Goal: Task Accomplishment & Management: Complete application form

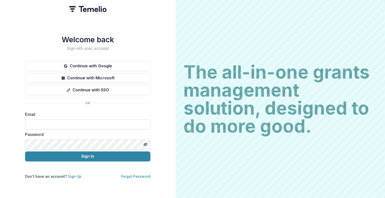
click at [72, 121] on input at bounding box center [87, 125] width 125 height 10
click at [67, 125] on input at bounding box center [87, 125] width 125 height 10
type input "**********"
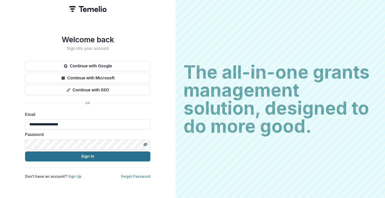
click at [60, 154] on button "Sign In" at bounding box center [87, 157] width 125 height 10
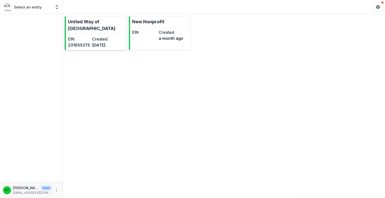
click at [78, 29] on p "United Way of [GEOGRAPHIC_DATA]" at bounding box center [96, 25] width 57 height 14
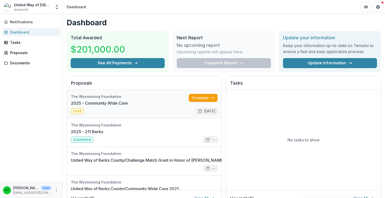
click at [89, 100] on link "2025 - Community Wide Care" at bounding box center [99, 103] width 57 height 6
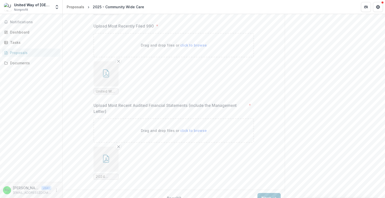
scroll to position [806, 0]
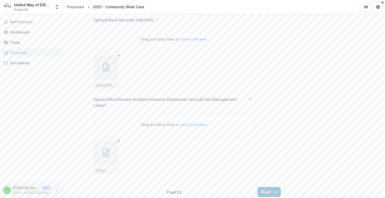
drag, startPoint x: 267, startPoint y: 189, endPoint x: 255, endPoint y: 64, distance: 125.9
click at [267, 189] on button "Next" at bounding box center [268, 192] width 23 height 10
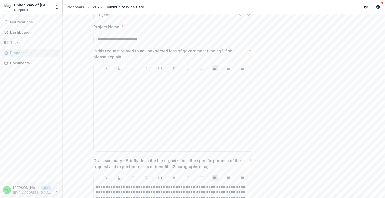
scroll to position [125, 0]
click at [108, 90] on div at bounding box center [174, 112] width 156 height 75
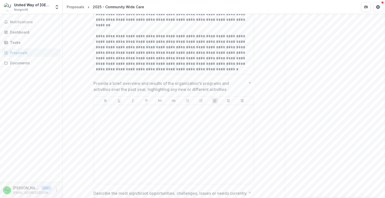
scroll to position [426, 0]
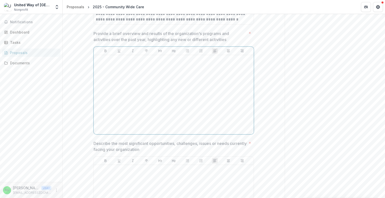
click at [161, 87] on div at bounding box center [174, 94] width 156 height 75
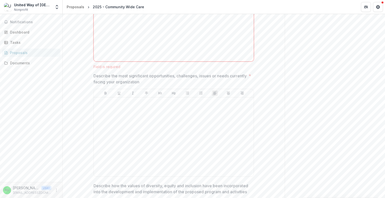
scroll to position [501, 0]
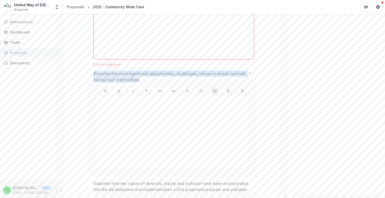
drag, startPoint x: 93, startPoint y: 73, endPoint x: 161, endPoint y: 77, distance: 68.1
click at [161, 77] on p "Describe the most significant opportunities, challenges, issues or needs curren…" at bounding box center [169, 77] width 153 height 12
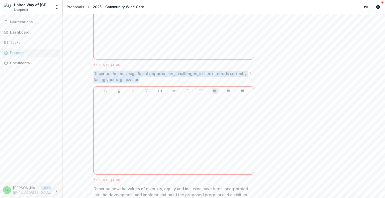
drag, startPoint x: 93, startPoint y: 73, endPoint x: 158, endPoint y: 79, distance: 65.5
click at [158, 79] on p "Describe the most significant opportunities, challenges, issues or needs curren…" at bounding box center [169, 77] width 153 height 12
drag, startPoint x: 157, startPoint y: 79, endPoint x: 94, endPoint y: 72, distance: 64.1
click at [94, 72] on p "Describe the most significant opportunities, challenges, issues or needs curren…" at bounding box center [169, 77] width 153 height 12
drag, startPoint x: 101, startPoint y: 72, endPoint x: 155, endPoint y: 79, distance: 54.3
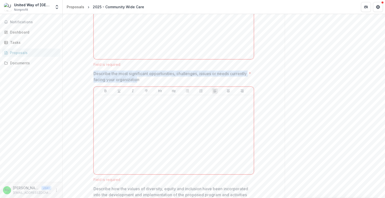
click at [155, 79] on p "Describe the most significant opportunities, challenges, issues or needs curren…" at bounding box center [169, 77] width 153 height 12
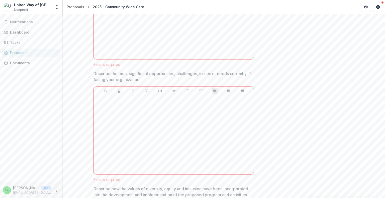
drag, startPoint x: 152, startPoint y: 75, endPoint x: 132, endPoint y: 77, distance: 20.6
click at [132, 77] on p "Describe the most significant opportunities, challenges, issues or needs curren…" at bounding box center [169, 77] width 153 height 12
click at [128, 73] on p "Describe the most significant opportunities, challenges, issues or needs curren…" at bounding box center [169, 77] width 153 height 12
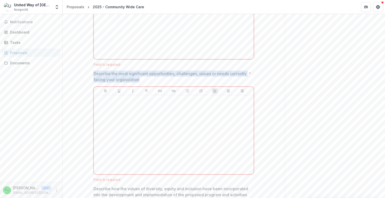
drag, startPoint x: 158, startPoint y: 78, endPoint x: 92, endPoint y: 72, distance: 65.7
click at [92, 72] on div "**********" at bounding box center [173, 125] width 168 height 1080
copy p "Describe the most significant opportunities, challenges, issues or needs curren…"
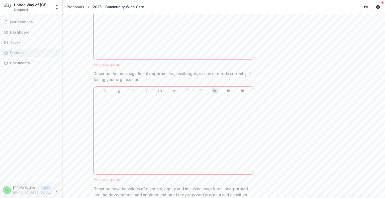
click at [277, 70] on div "**********" at bounding box center [174, 125] width 222 height 1080
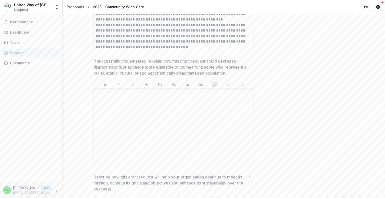
scroll to position [752, 0]
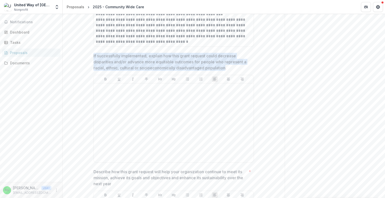
drag, startPoint x: 93, startPoint y: 55, endPoint x: 225, endPoint y: 68, distance: 133.2
click at [225, 68] on p "If successfully implemented, explain how this grant request could decrease disp…" at bounding box center [171, 62] width 157 height 18
drag, startPoint x: 227, startPoint y: 68, endPoint x: 93, endPoint y: 52, distance: 135.2
click at [93, 53] on p "If successfully implemented, explain how this grant request could decrease disp…" at bounding box center [171, 62] width 157 height 18
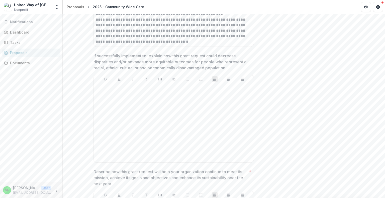
click at [186, 62] on p "If successfully implemented, explain how this grant request could decrease disp…" at bounding box center [171, 62] width 157 height 18
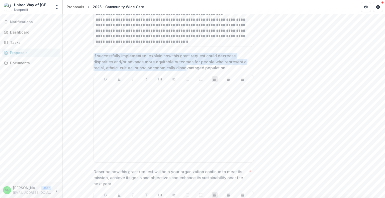
drag, startPoint x: 188, startPoint y: 66, endPoint x: 91, endPoint y: 55, distance: 97.8
copy p "If successfully implemented, explain how this grant request could decrease disp…"
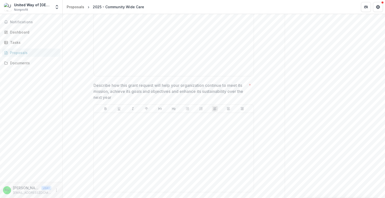
scroll to position [852, 0]
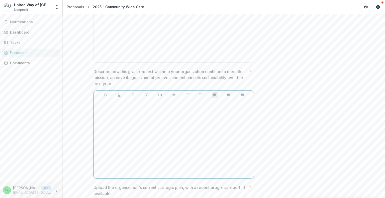
click at [173, 139] on div at bounding box center [174, 138] width 156 height 75
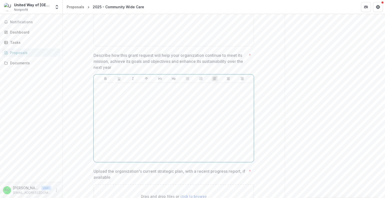
scroll to position [877, 0]
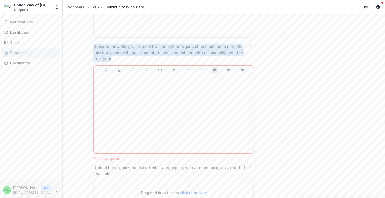
drag, startPoint x: 93, startPoint y: 45, endPoint x: 111, endPoint y: 57, distance: 21.7
click at [111, 57] on p "Describe how this grant request will help your organization continue to meet it…" at bounding box center [169, 53] width 153 height 18
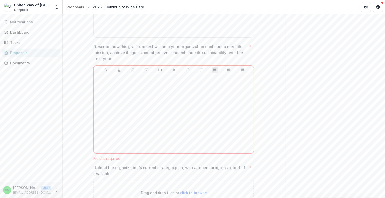
click at [108, 51] on p "Describe how this grant request will help your organization continue to meet it…" at bounding box center [169, 53] width 153 height 18
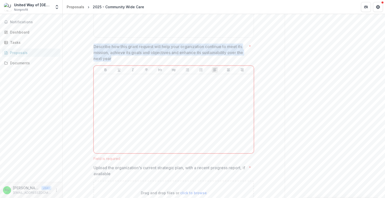
drag, startPoint x: 110, startPoint y: 57, endPoint x: 92, endPoint y: 45, distance: 21.5
copy p "Describe how this grant request will help your organization continue to meet it…"
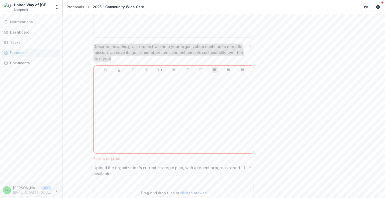
scroll to position [989, 0]
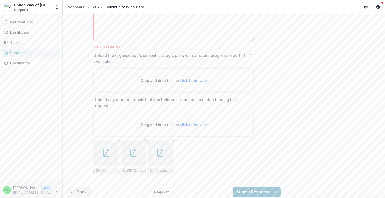
click at [145, 140] on icon "Remove File" at bounding box center [146, 141] width 4 height 4
click at [103, 151] on icon "button" at bounding box center [106, 153] width 6 height 8
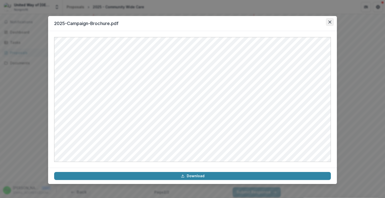
click at [328, 22] on button "Close" at bounding box center [330, 22] width 8 height 8
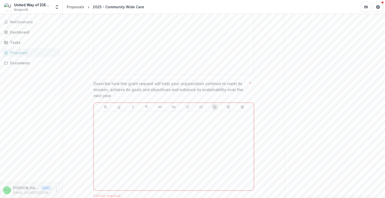
scroll to position [839, 0]
